Goal: Task Accomplishment & Management: Manage account settings

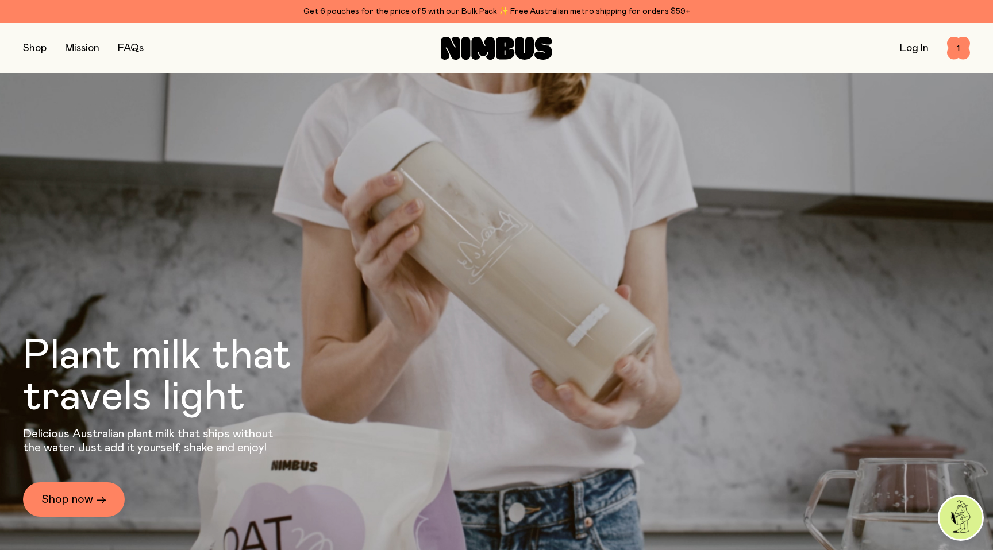
click at [908, 51] on link "Log In" at bounding box center [914, 48] width 29 height 10
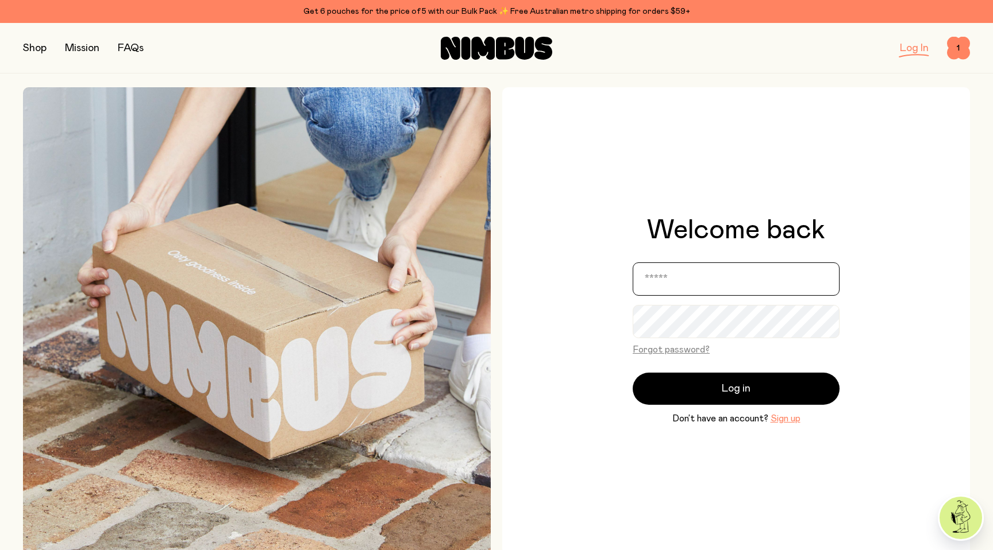
click at [669, 288] on input "email" at bounding box center [736, 279] width 207 height 33
type input "**********"
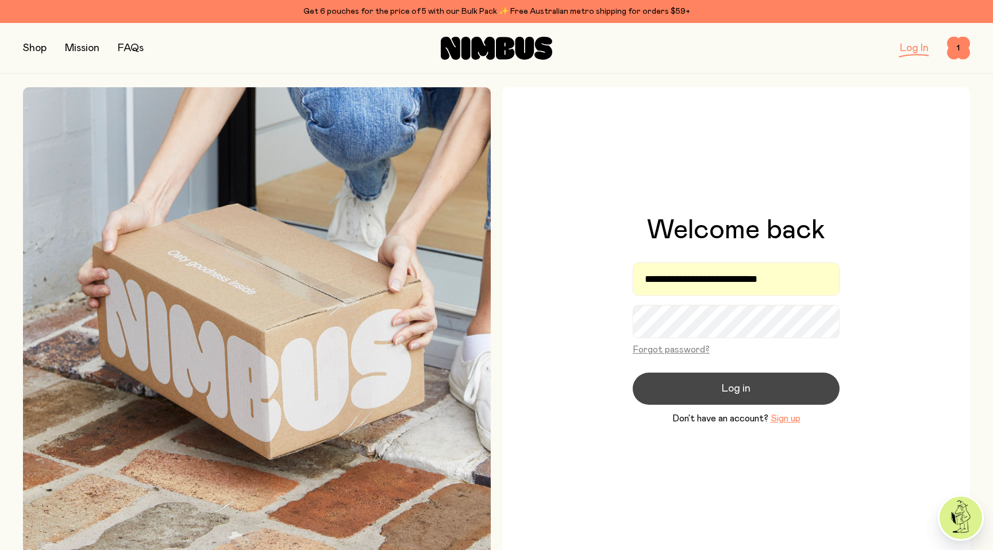
click at [708, 399] on button "Log in" at bounding box center [736, 389] width 207 height 32
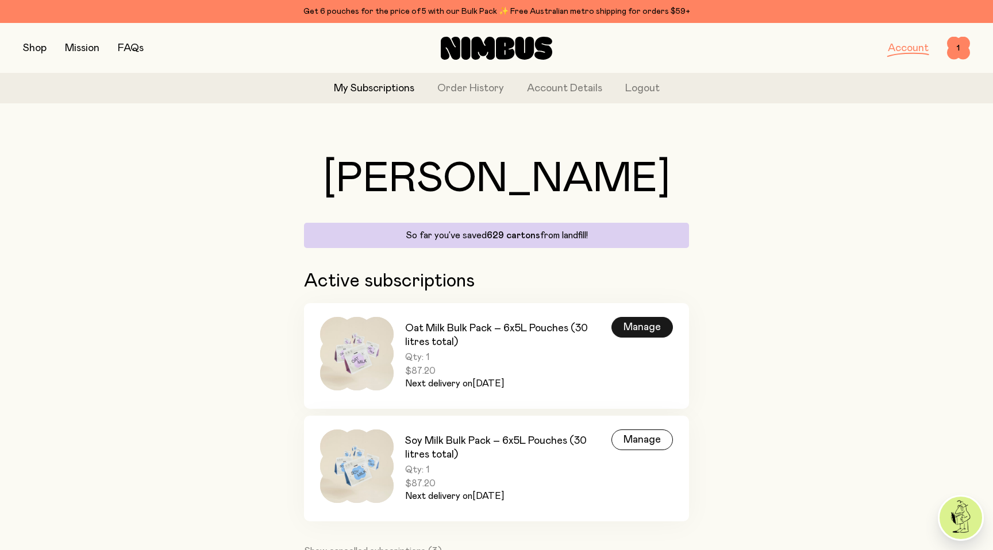
click at [658, 323] on div "Manage" at bounding box center [641, 327] width 61 height 21
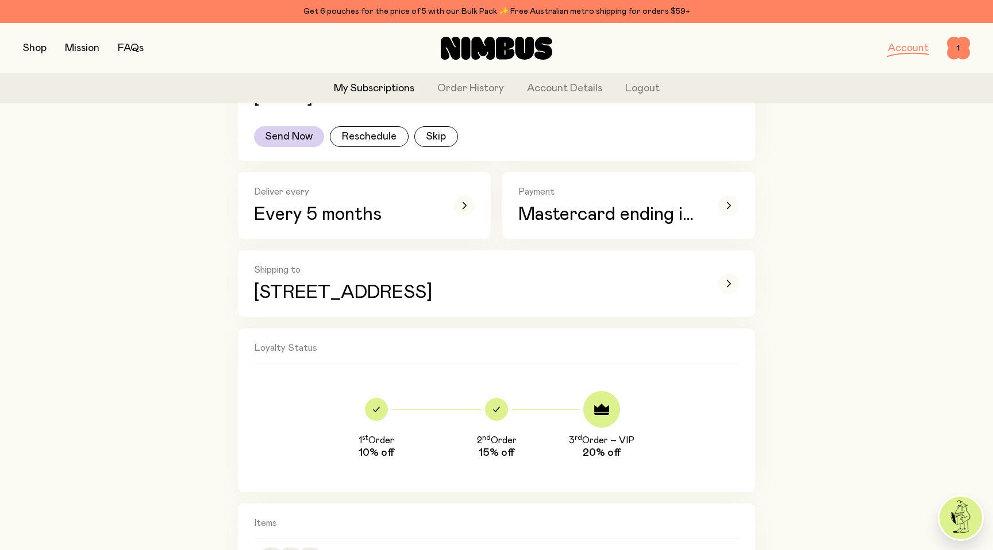
scroll to position [282, 0]
click at [726, 202] on icon "button" at bounding box center [728, 204] width 5 height 7
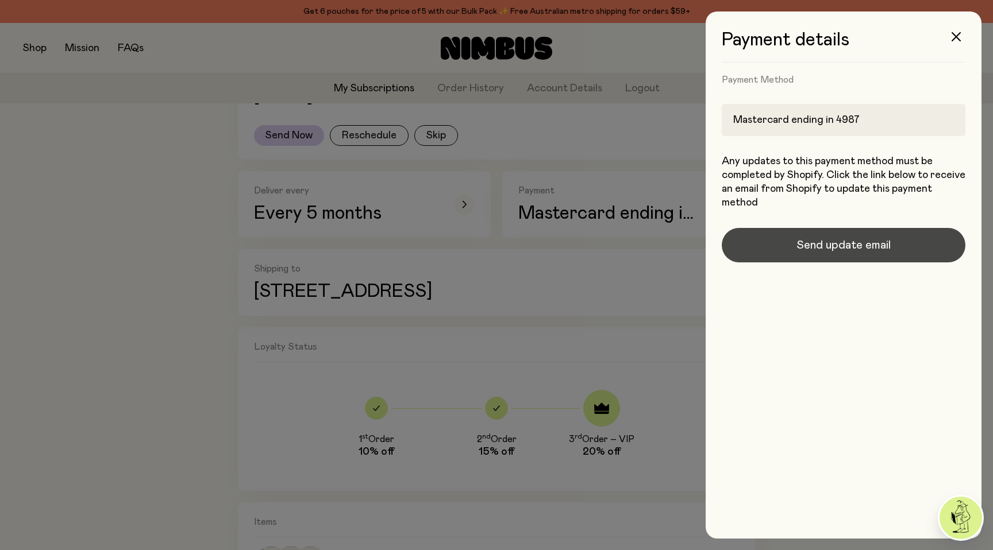
click at [803, 242] on span "Send update email" at bounding box center [843, 245] width 94 height 16
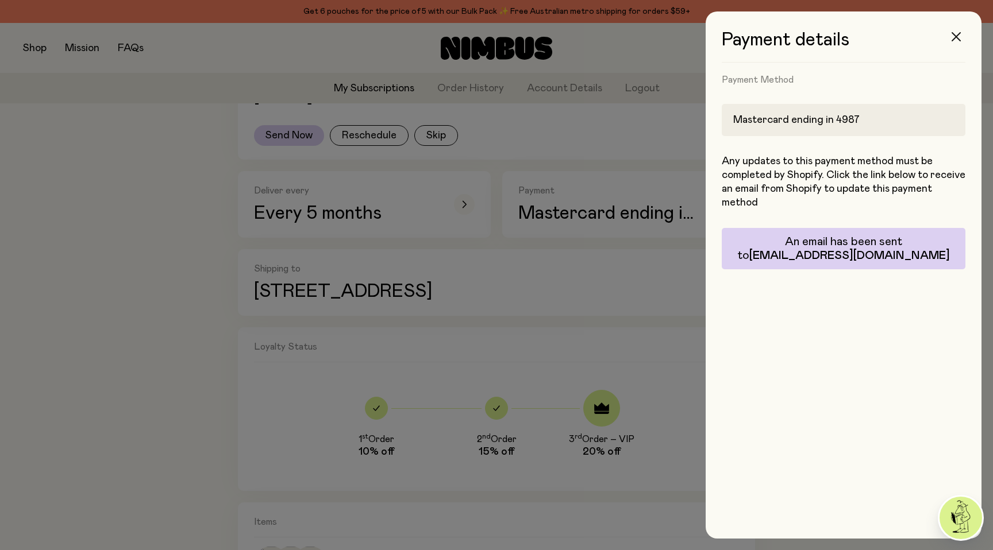
click at [955, 39] on icon "button" at bounding box center [955, 36] width 9 height 9
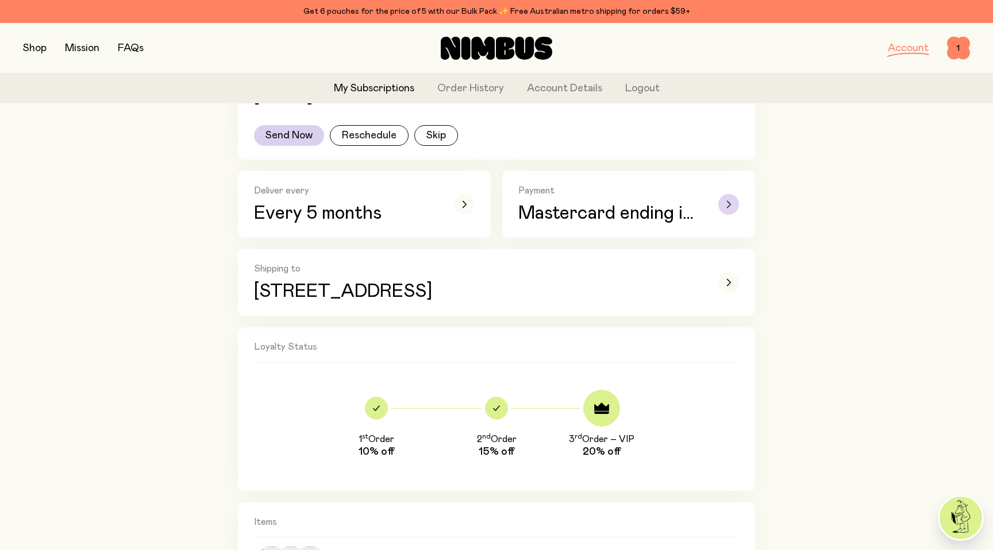
click at [731, 205] on div "button" at bounding box center [728, 204] width 21 height 21
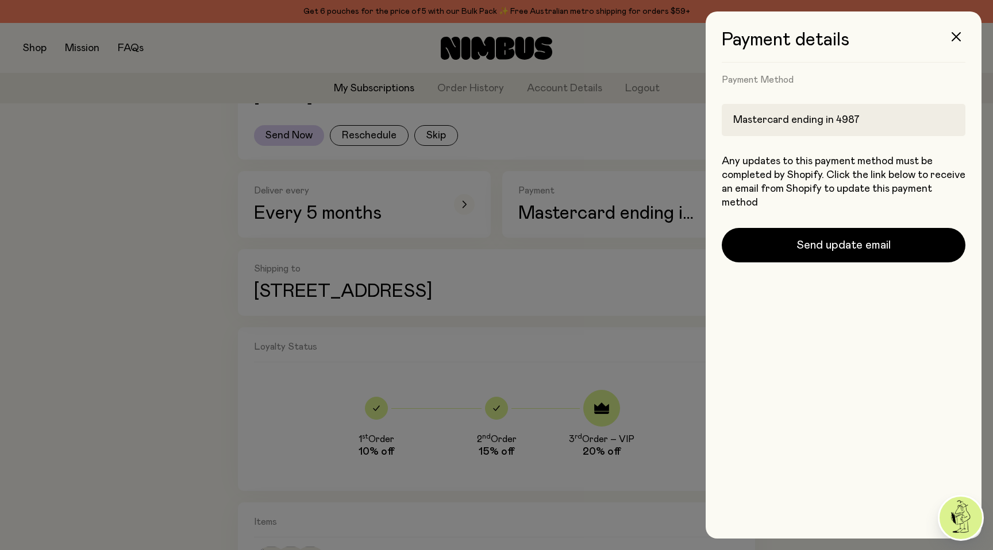
scroll to position [0, 0]
click at [956, 34] on icon "button" at bounding box center [955, 36] width 9 height 9
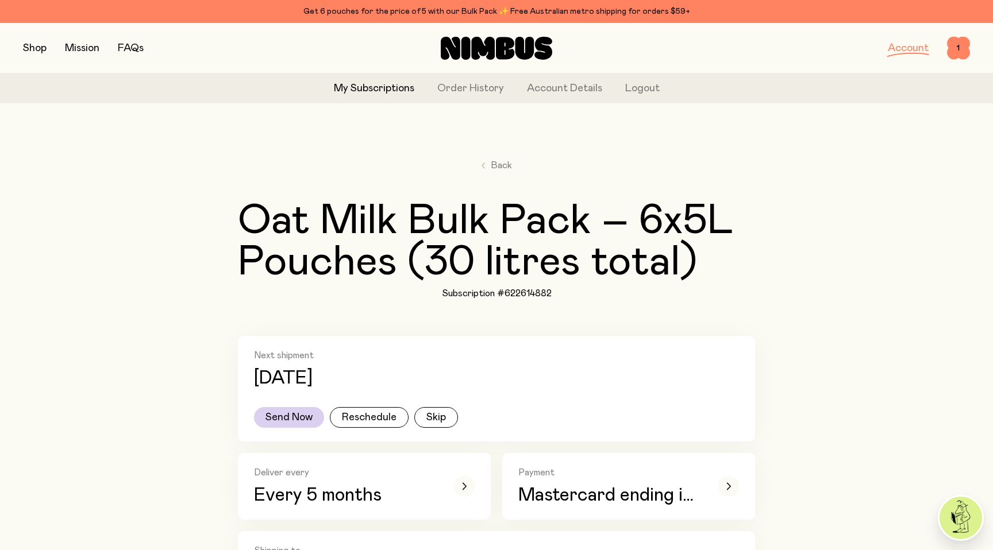
scroll to position [282, 0]
